Goal: Task Accomplishment & Management: Use online tool/utility

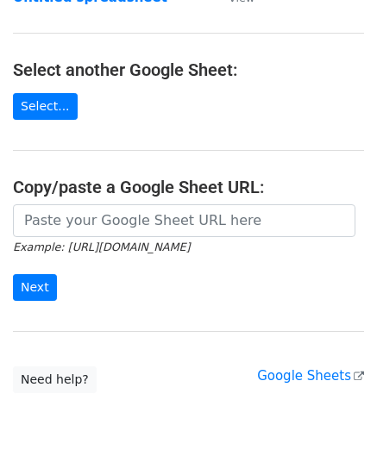
scroll to position [173, 0]
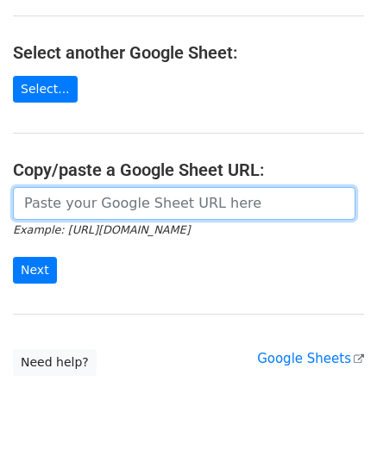
click at [104, 208] on input "url" at bounding box center [184, 203] width 342 height 33
paste input "https://docs.google.com/spreadsheets/d/1OdxbKiCTYTSzEMfu5CcwB4CuNJCg_JN03DUIwLf…"
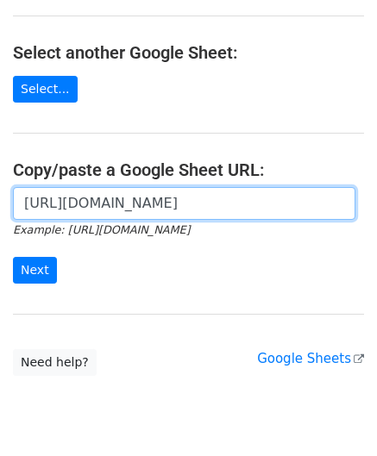
scroll to position [0, 376]
type input "https://docs.google.com/spreadsheets/d/1OdxbKiCTYTSzEMfu5CcwB4CuNJCg_JN03DUIwLf…"
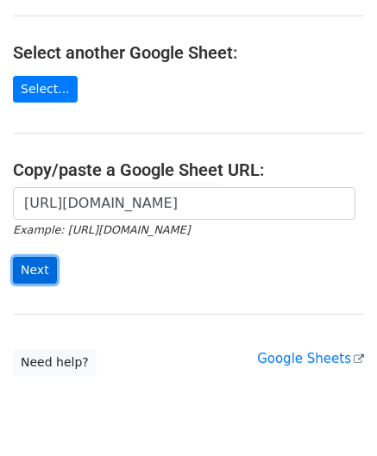
click at [40, 269] on input "Next" at bounding box center [35, 270] width 44 height 27
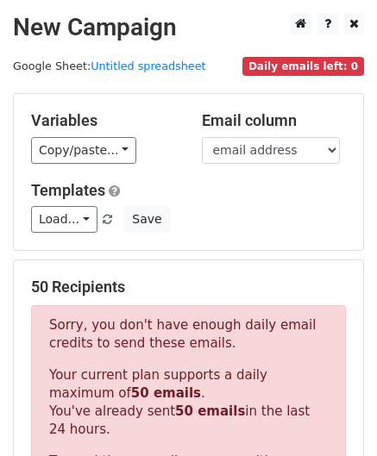
scroll to position [582, 0]
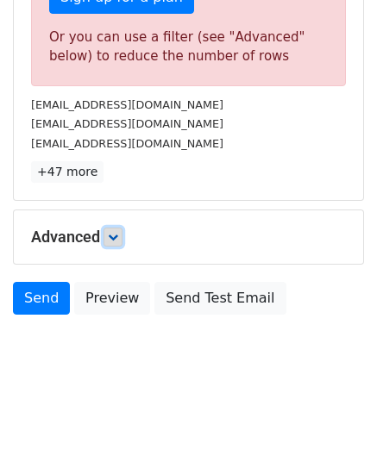
click at [117, 237] on icon at bounding box center [113, 237] width 10 height 10
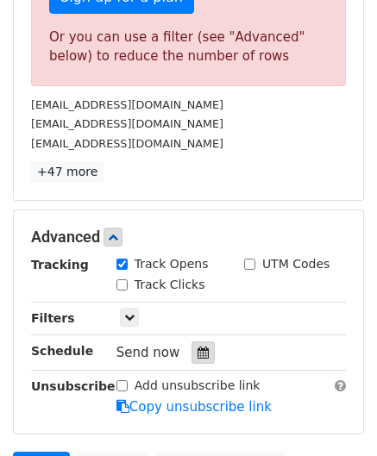
click at [198, 347] on icon at bounding box center [203, 353] width 11 height 12
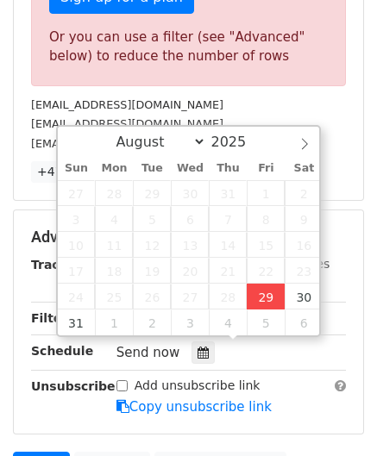
type input "[DATE] 12:00"
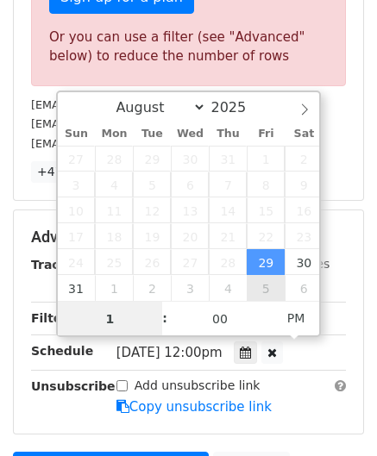
scroll to position [469, 0]
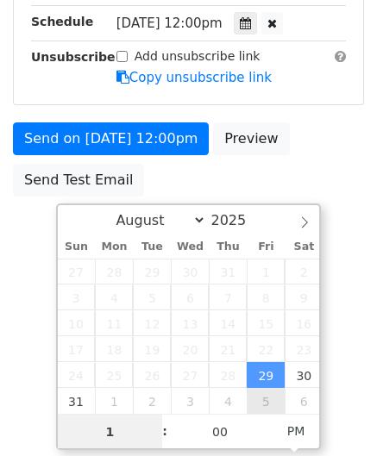
type input "10"
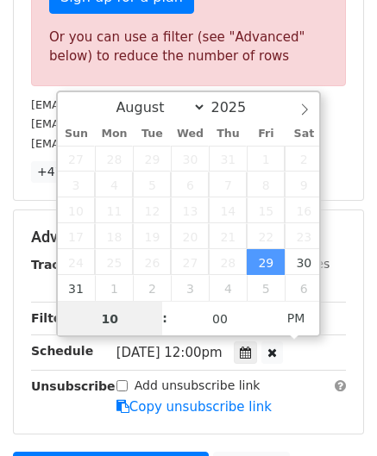
drag, startPoint x: 119, startPoint y: 320, endPoint x: 28, endPoint y: 323, distance: 90.6
click at [27, 320] on body "New Campaign Daily emails left: 0 Google Sheet: Untitled spreadsheet Variables …" at bounding box center [188, 17] width 377 height 1173
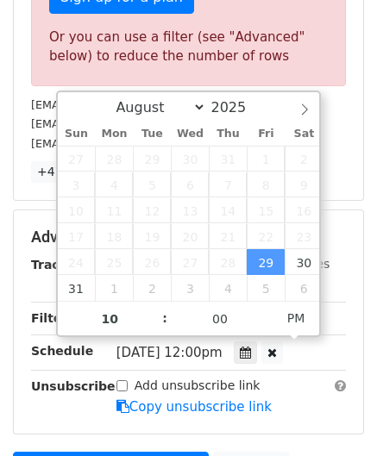
type input "[DATE] 22:00"
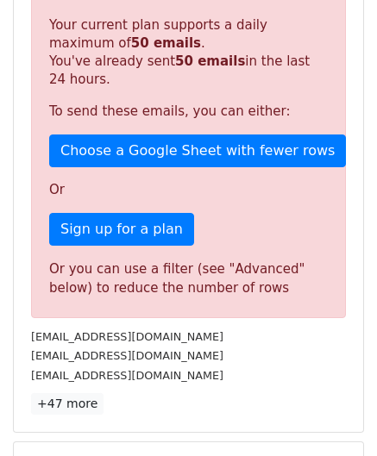
scroll to position [765, 0]
